Goal: Check status: Check status

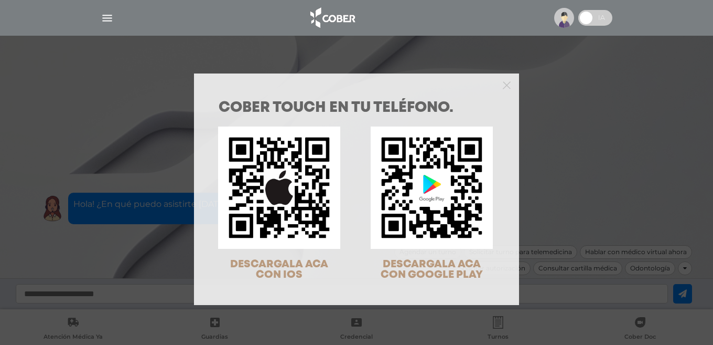
click at [498, 83] on div at bounding box center [356, 83] width 325 height 21
click at [503, 84] on polygon "Close" at bounding box center [507, 85] width 8 height 8
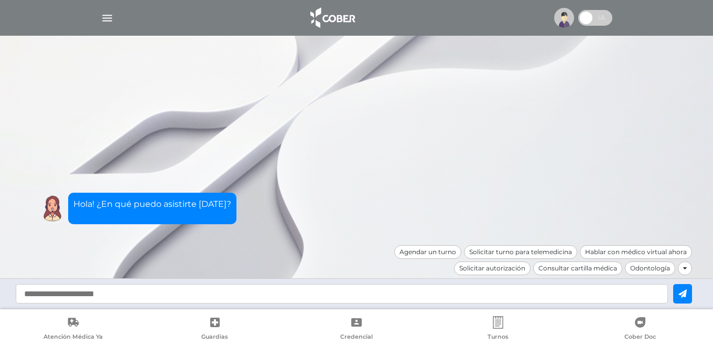
click at [111, 20] on img "button" at bounding box center [107, 18] width 13 height 13
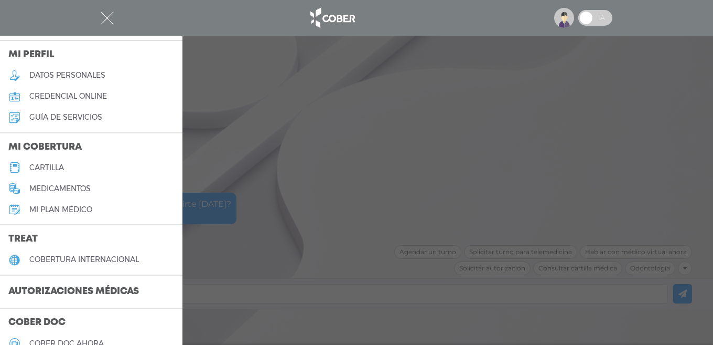
scroll to position [52, 0]
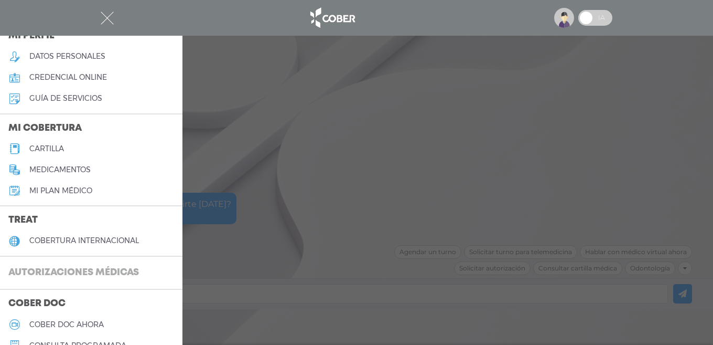
click at [114, 272] on h3 "Autorizaciones médicas" at bounding box center [73, 273] width 147 height 20
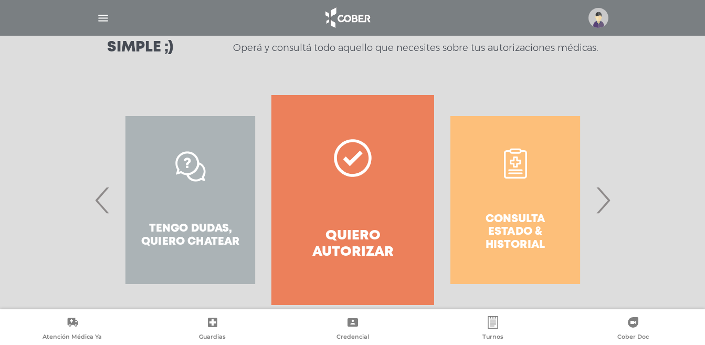
scroll to position [182, 0]
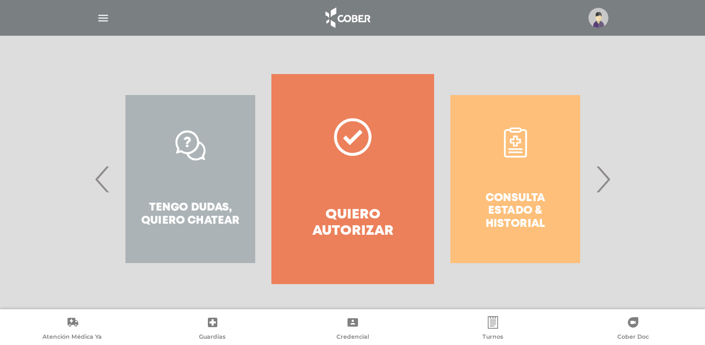
click at [607, 182] on span "›" at bounding box center [602, 179] width 20 height 57
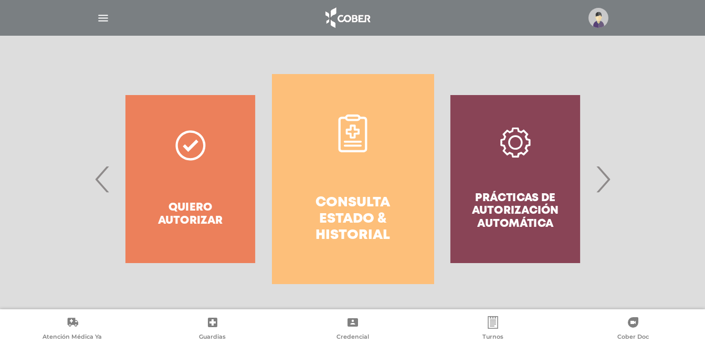
click at [371, 195] on h4 "Consulta estado & historial" at bounding box center [353, 219] width 124 height 49
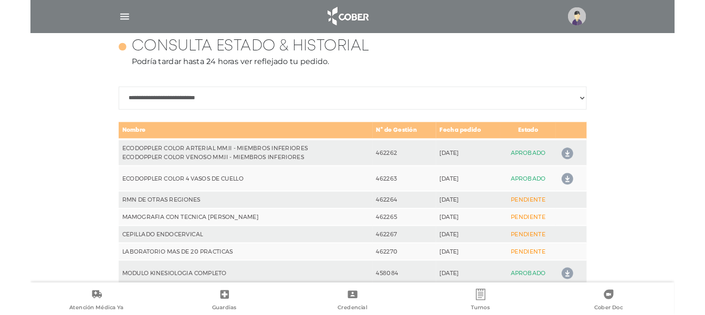
scroll to position [466, 0]
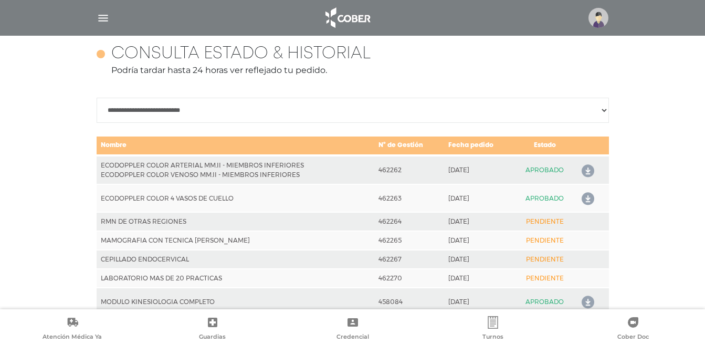
click at [586, 171] on icon at bounding box center [585, 171] width 17 height 17
click at [584, 198] on icon at bounding box center [585, 198] width 17 height 17
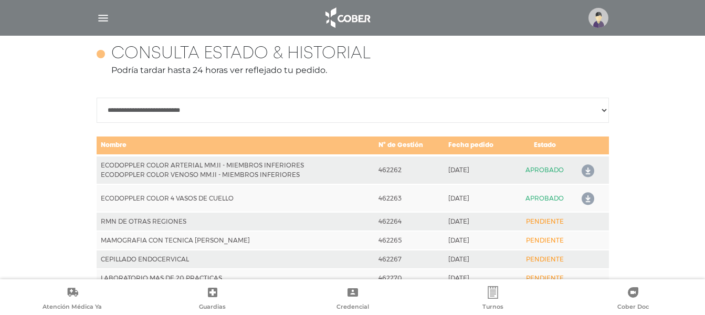
drag, startPoint x: 182, startPoint y: 314, endPoint x: 271, endPoint y: 241, distance: 115.6
click at [271, 241] on td "MAMOGRAFIA CON TECNICA DE ECKLUND" at bounding box center [236, 240] width 278 height 19
